Goal: Transaction & Acquisition: Purchase product/service

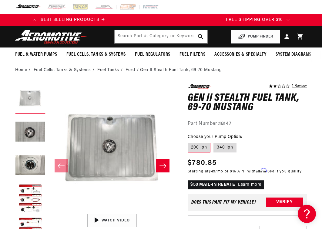
scroll to position [0, 240]
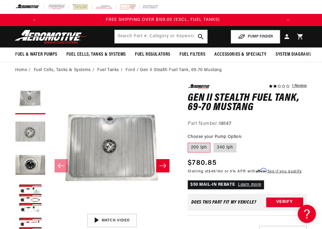
click at [19, 131] on button "Load image 2 in gallery view" at bounding box center [30, 133] width 30 height 30
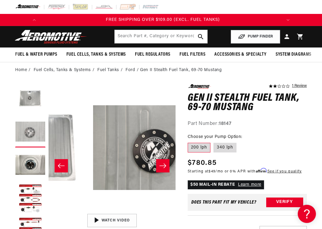
scroll to position [0, 127]
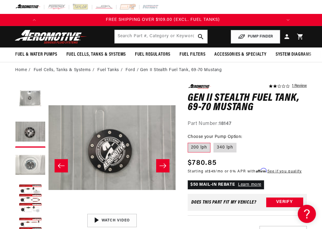
click at [24, 165] on button "Load image 3 in gallery view" at bounding box center [30, 166] width 30 height 30
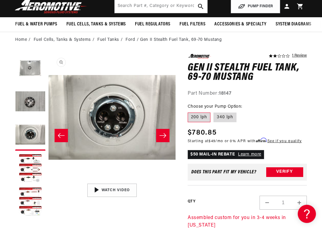
scroll to position [0, 0]
click at [24, 70] on button "Load image 1 in gallery view" at bounding box center [30, 69] width 30 height 30
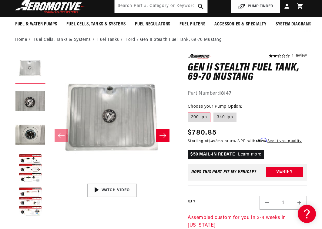
scroll to position [0, 240]
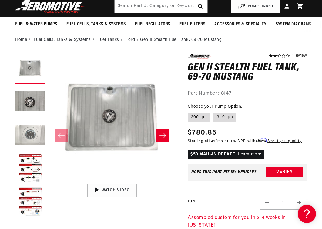
click at [30, 140] on button "Load image 3 in gallery view" at bounding box center [30, 136] width 30 height 30
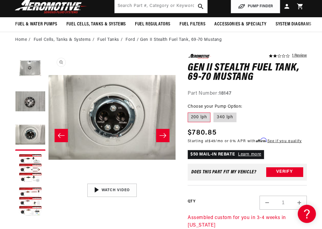
scroll to position [0, 0]
click at [30, 110] on button "Load image 2 in gallery view" at bounding box center [30, 102] width 30 height 30
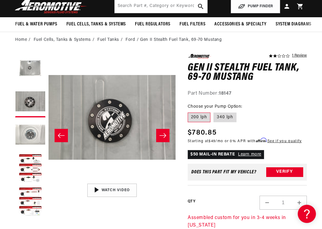
click at [36, 140] on button "Load image 3 in gallery view" at bounding box center [30, 136] width 30 height 30
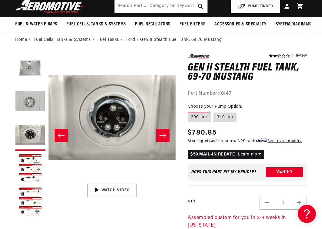
click at [34, 109] on button "Load image 2 in gallery view" at bounding box center [30, 102] width 30 height 30
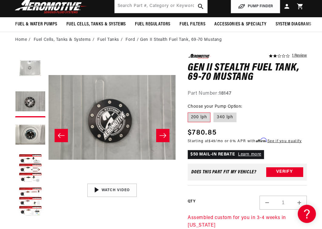
click at [32, 73] on button "Load image 1 in gallery view" at bounding box center [30, 69] width 30 height 30
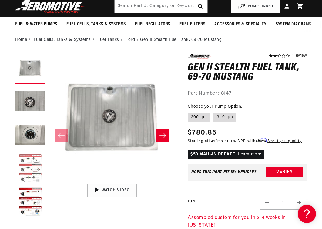
click at [33, 164] on button "Load image 4 in gallery view" at bounding box center [30, 169] width 30 height 30
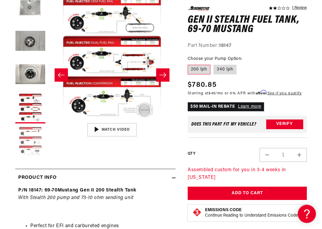
click at [26, 151] on button "Load image 5 in gallery view" at bounding box center [30, 142] width 30 height 30
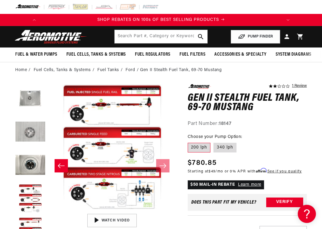
click at [37, 136] on button "Load image 2 in gallery view" at bounding box center [30, 133] width 30 height 30
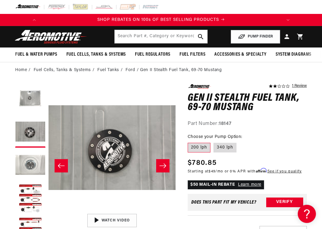
click at [33, 166] on button "Load image 3 in gallery view" at bounding box center [30, 166] width 30 height 30
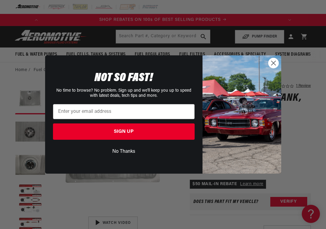
click at [272, 65] on icon "Close dialog" at bounding box center [274, 63] width 4 height 4
